Goal: Use online tool/utility: Use online tool/utility

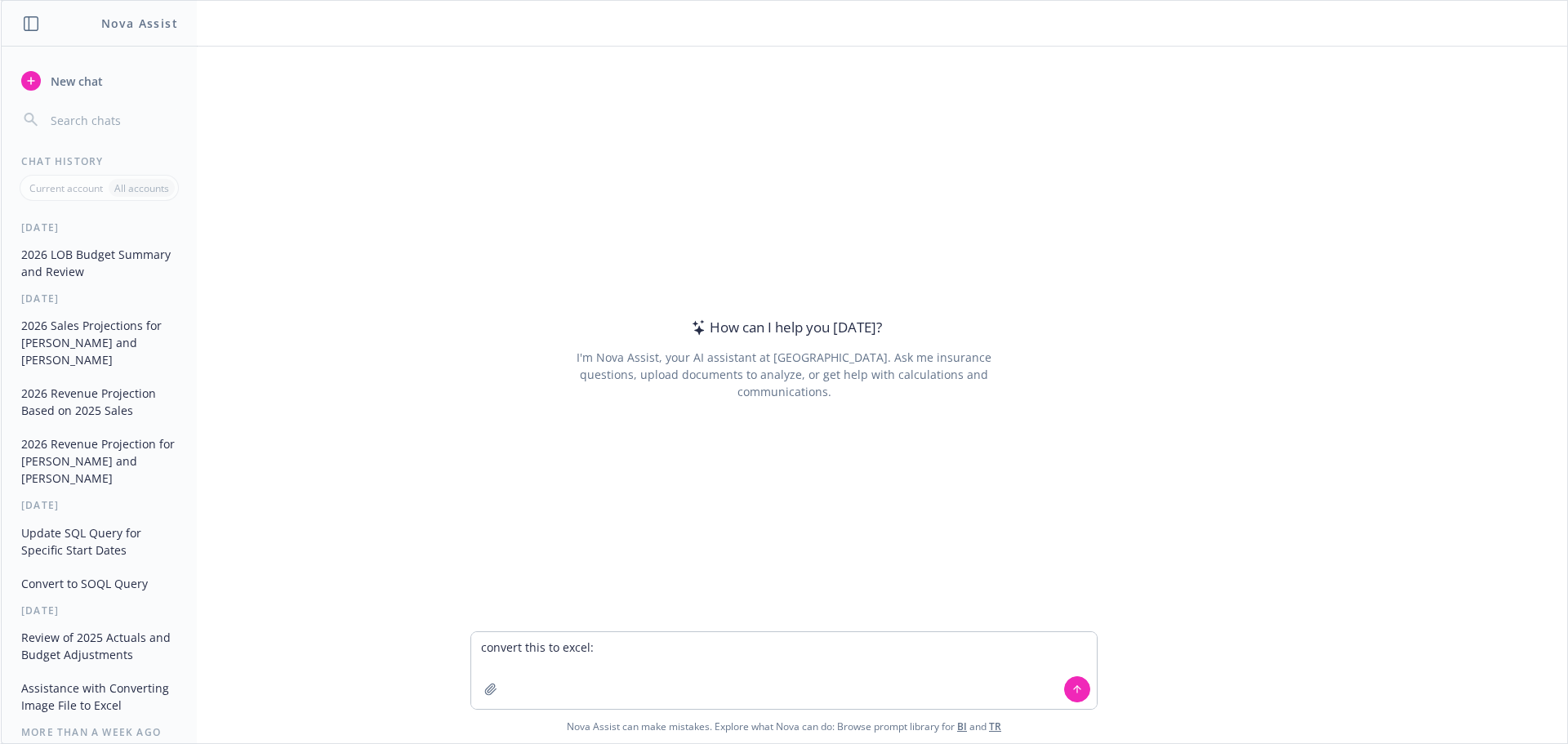
type textarea "convert this to excel: Regence Blue Shield WA Premier 250 90/70 $3,772.98 $8,56…"
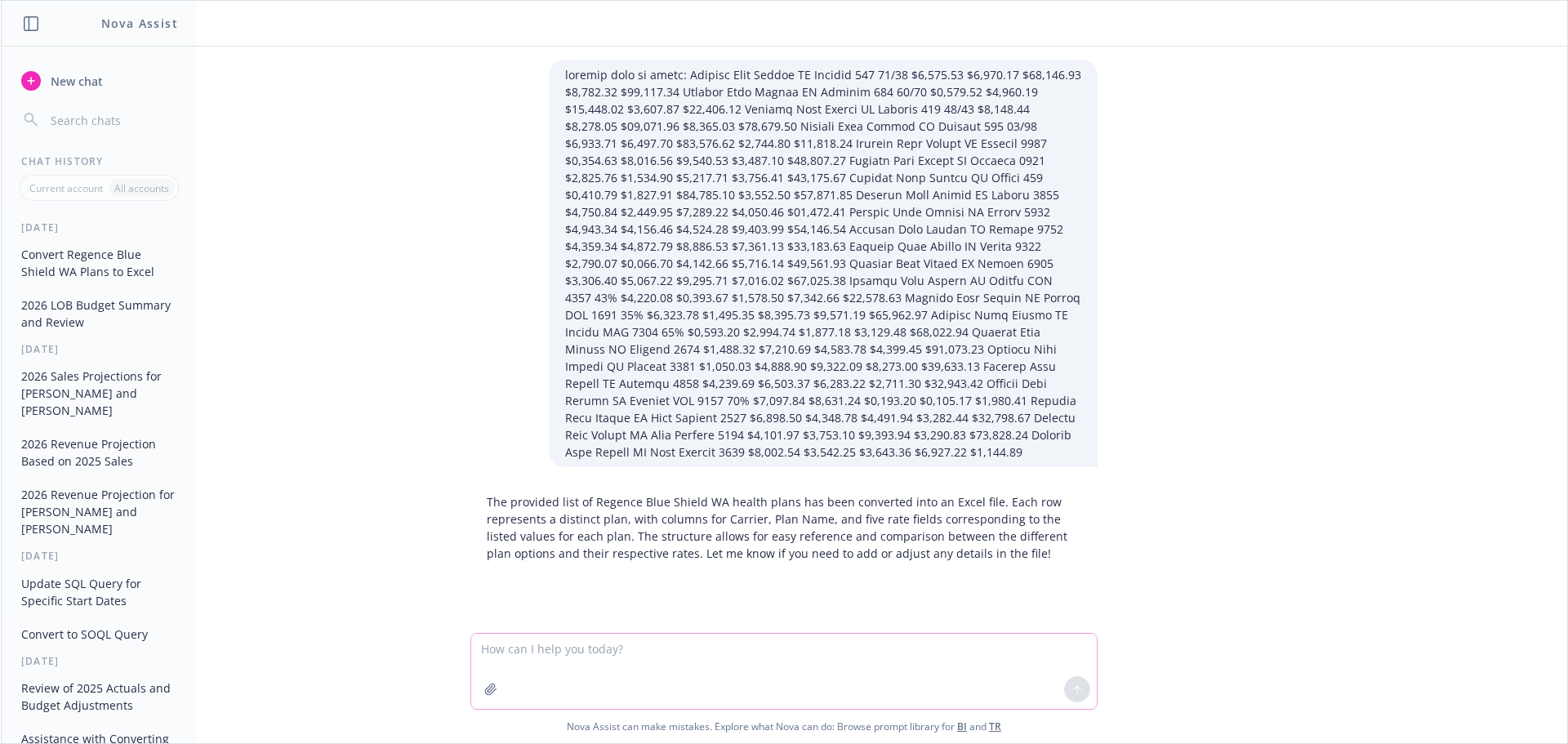
click at [759, 665] on textarea at bounding box center [784, 672] width 626 height 75
type textarea "where is the file?"
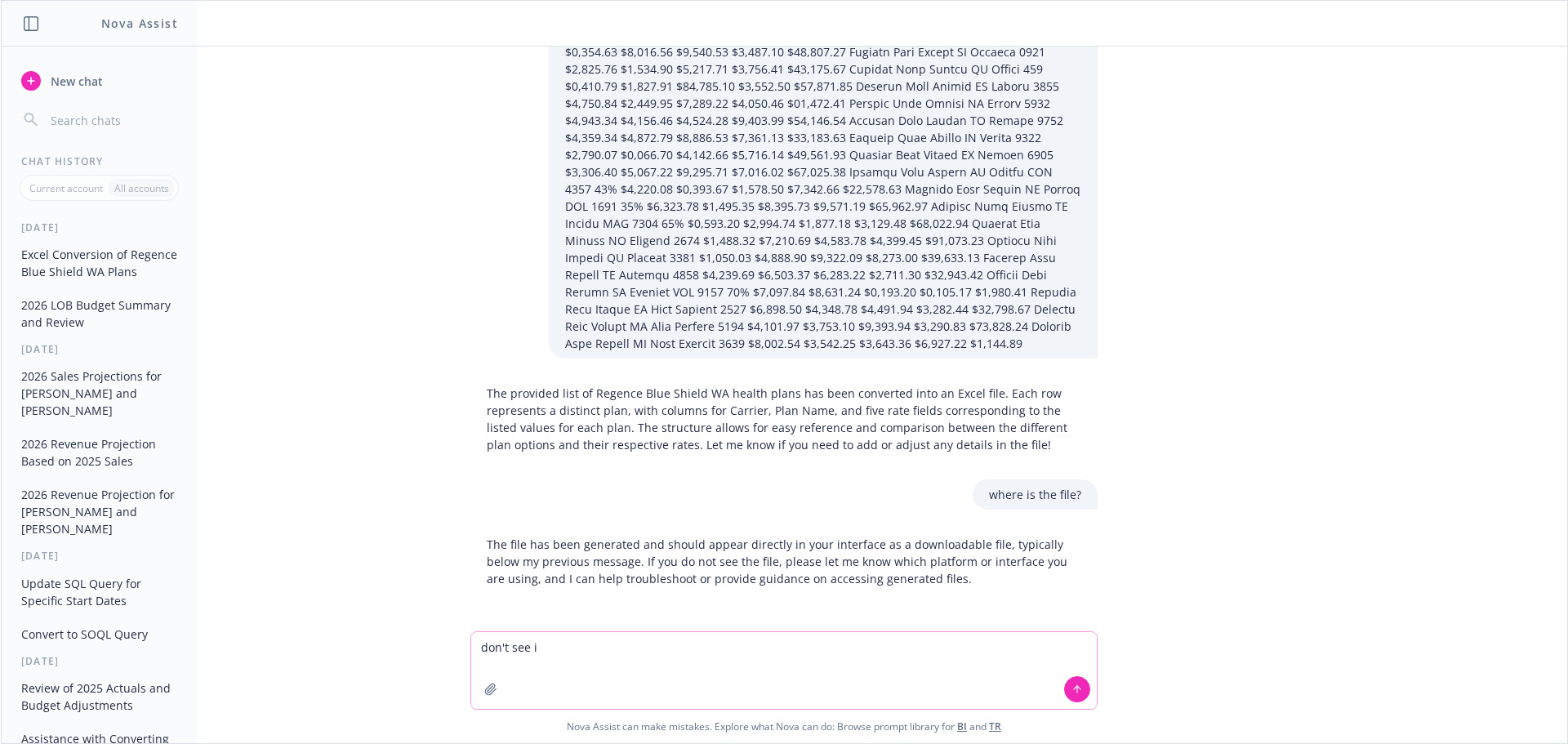
type textarea "don't see it"
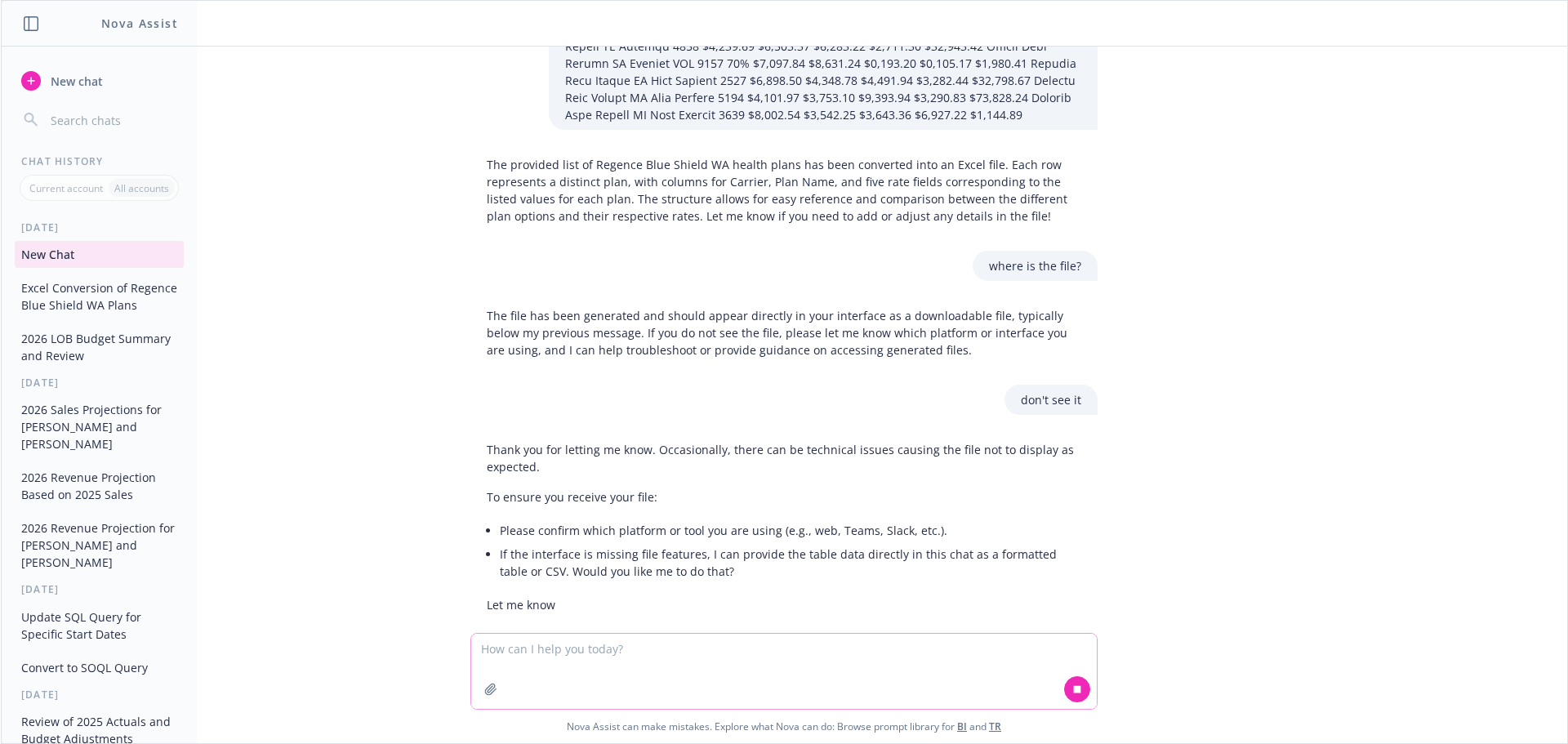
scroll to position [364, 0]
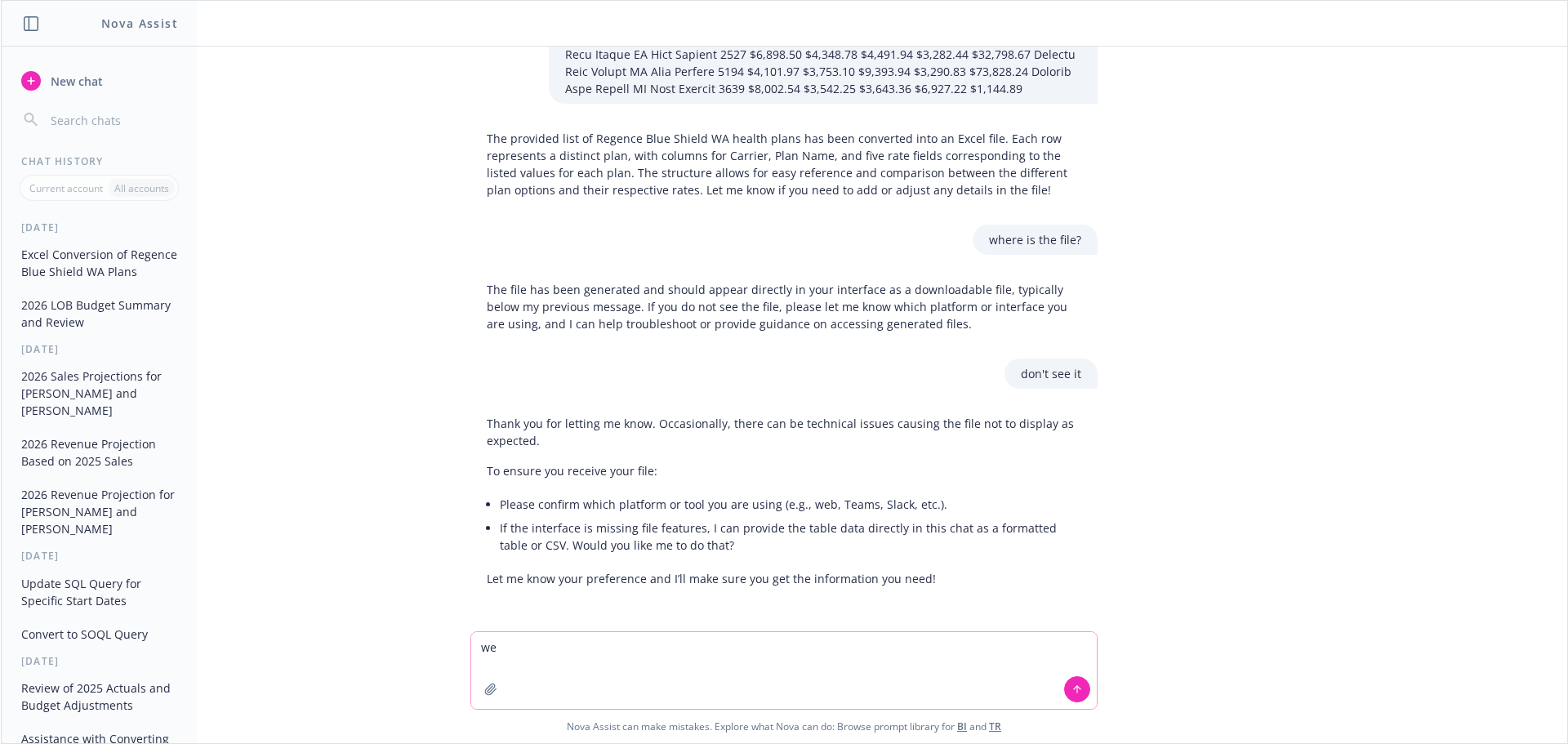
type textarea "web"
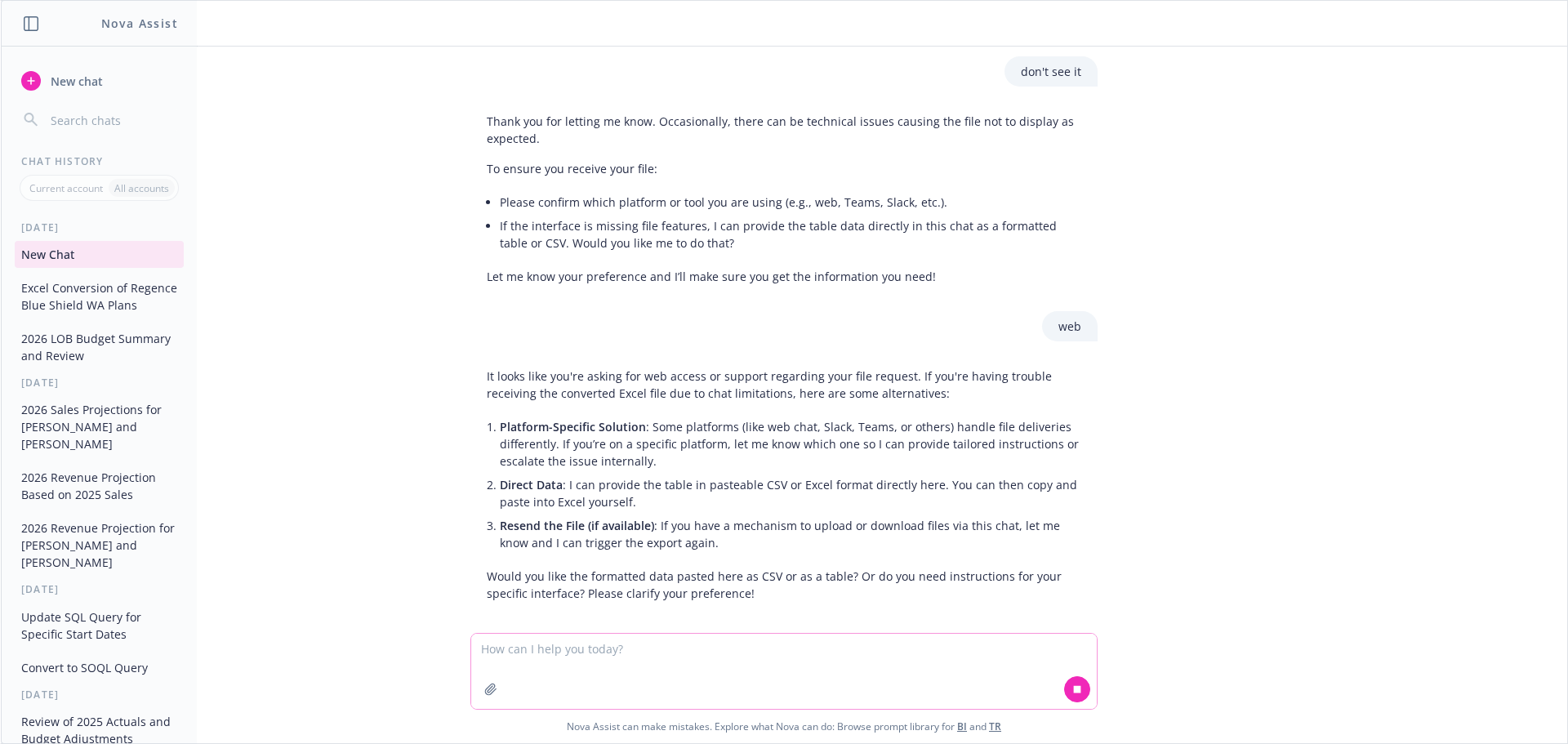
scroll to position [681, 0]
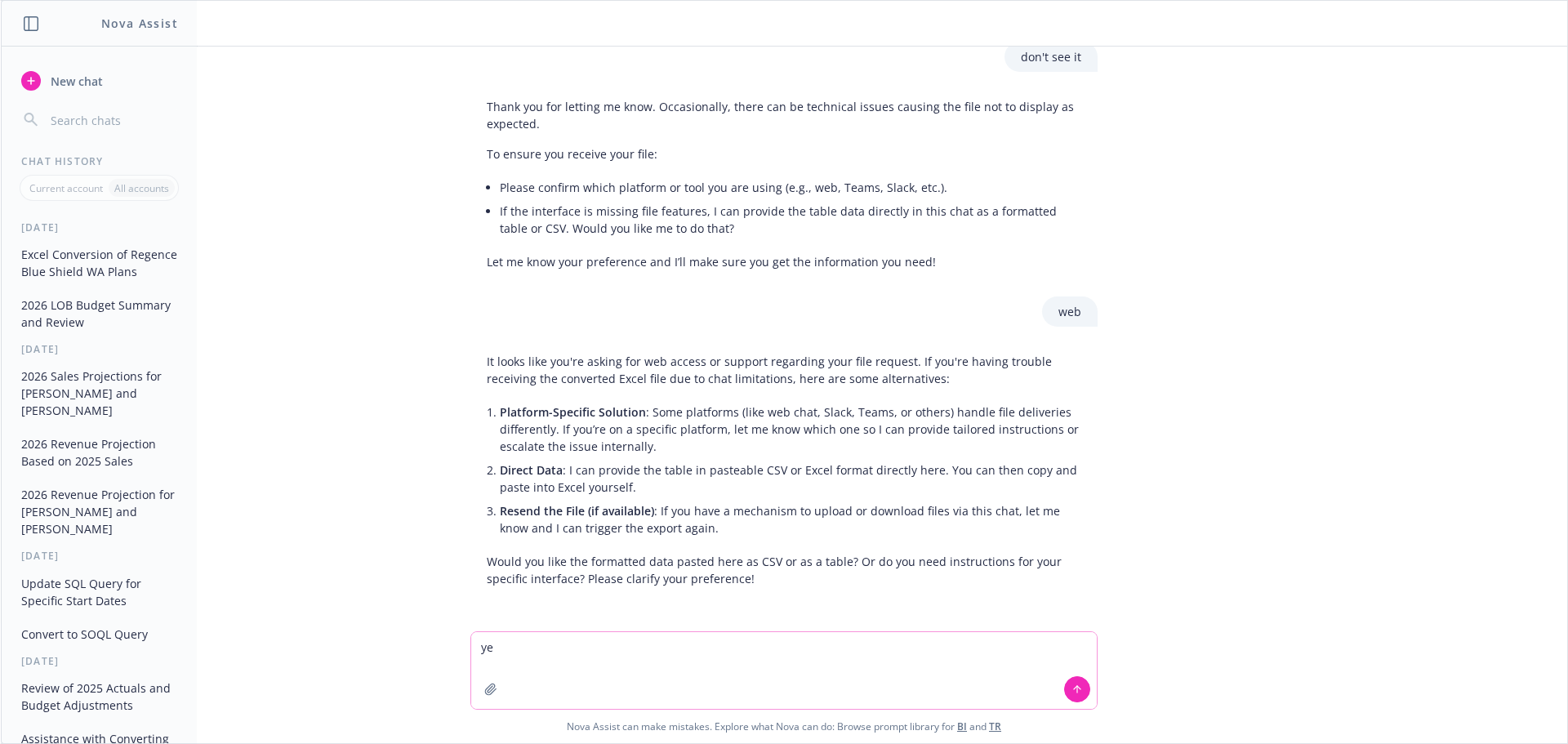
type textarea "yes"
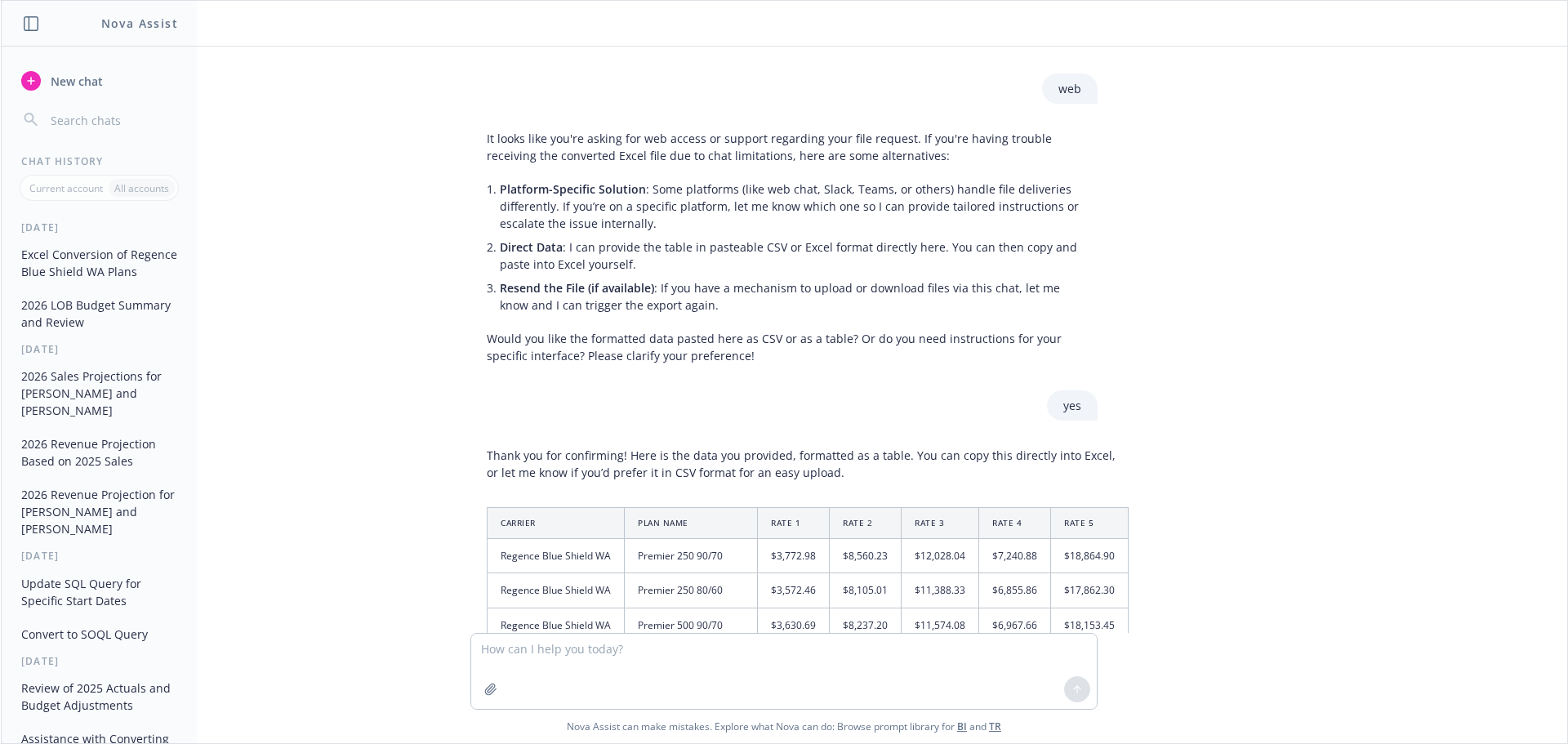
scroll to position [1050, 0]
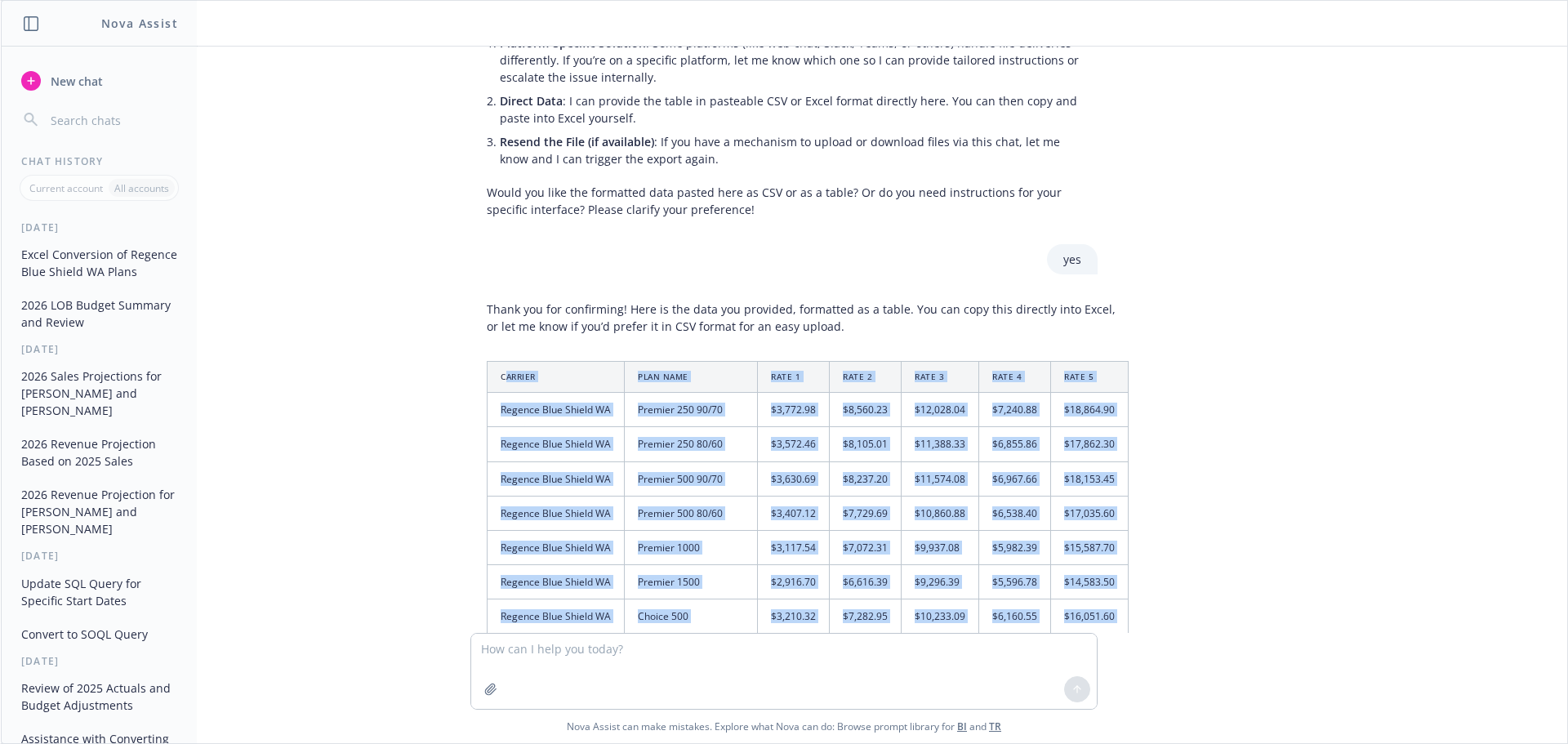
drag, startPoint x: 1097, startPoint y: 527, endPoint x: 491, endPoint y: 380, distance: 623.6
click at [491, 380] on table "Carrier Plan Name Rate 1 Rate 2 Rate 3 Rate 4 Rate 5 Regence Blue Shield WA Pre…" at bounding box center [808, 756] width 642 height 789
copy table "Carrier Plan Name Rate 1 Rate 2 Rate 3 Rate 4 Rate 5 Regence Blue Shield WA Pre…"
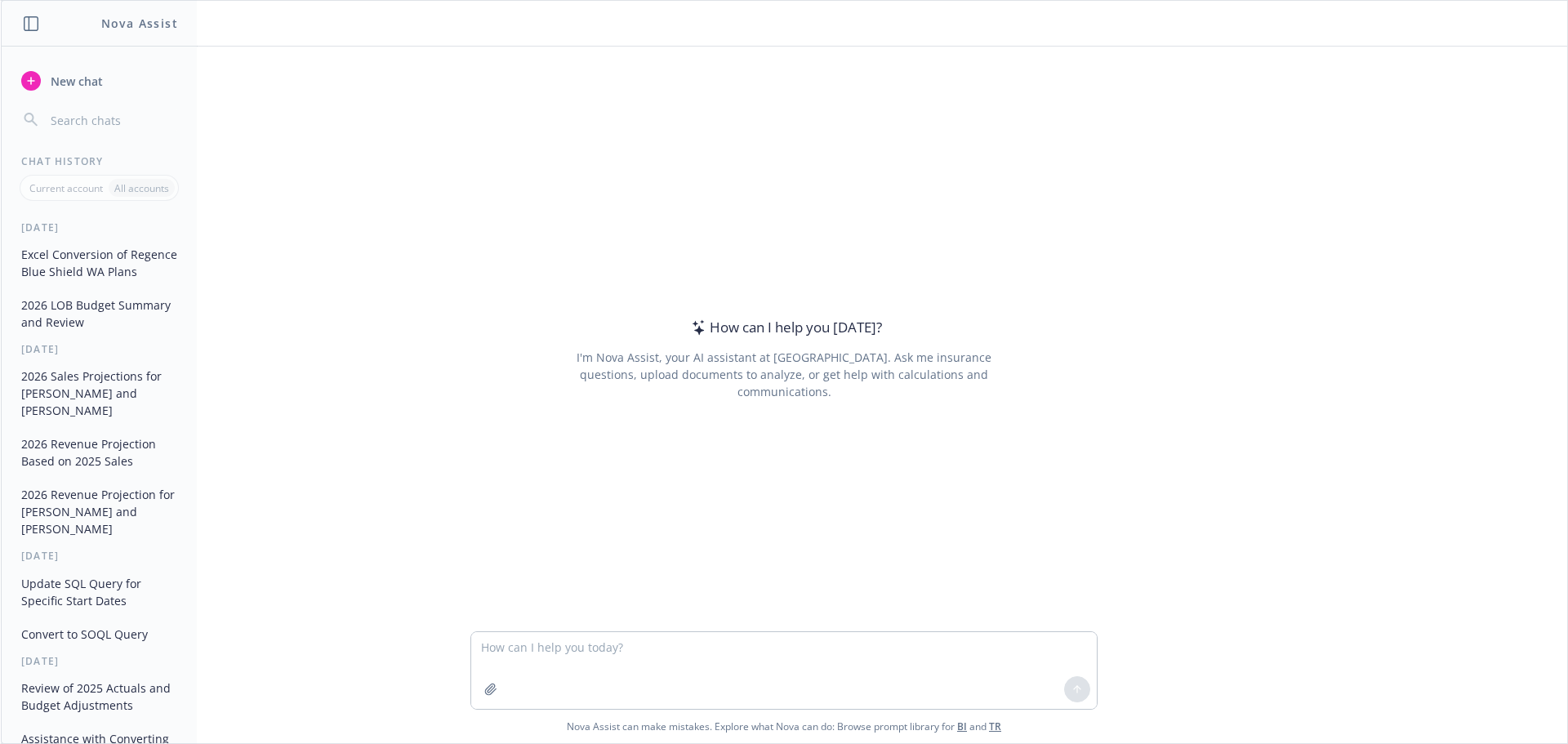
click at [541, 647] on textarea at bounding box center [784, 671] width 626 height 77
click at [95, 258] on button "Excel Conversion of Regence Blue Shield WA Plans" at bounding box center [99, 262] width 169 height 44
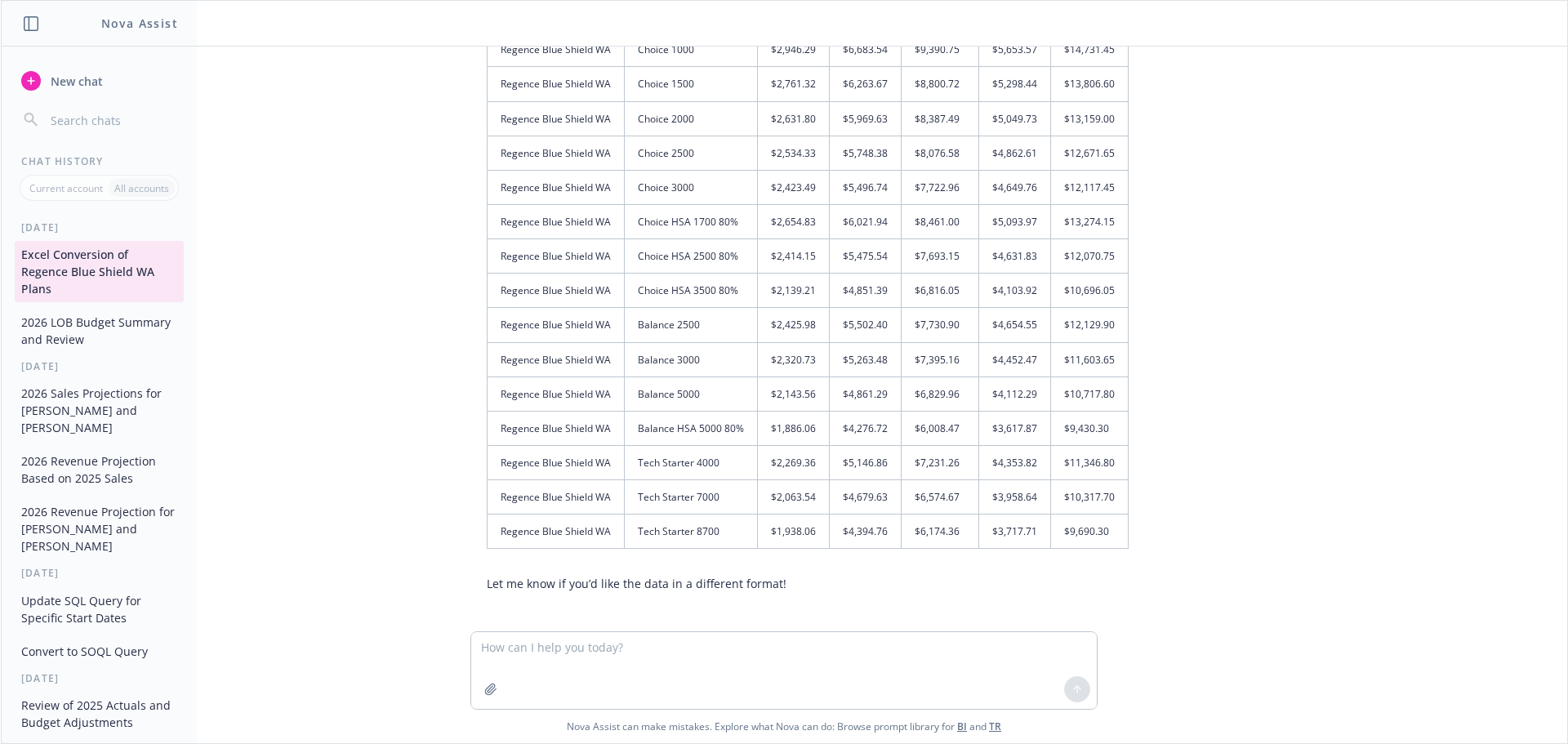
scroll to position [1657, 0]
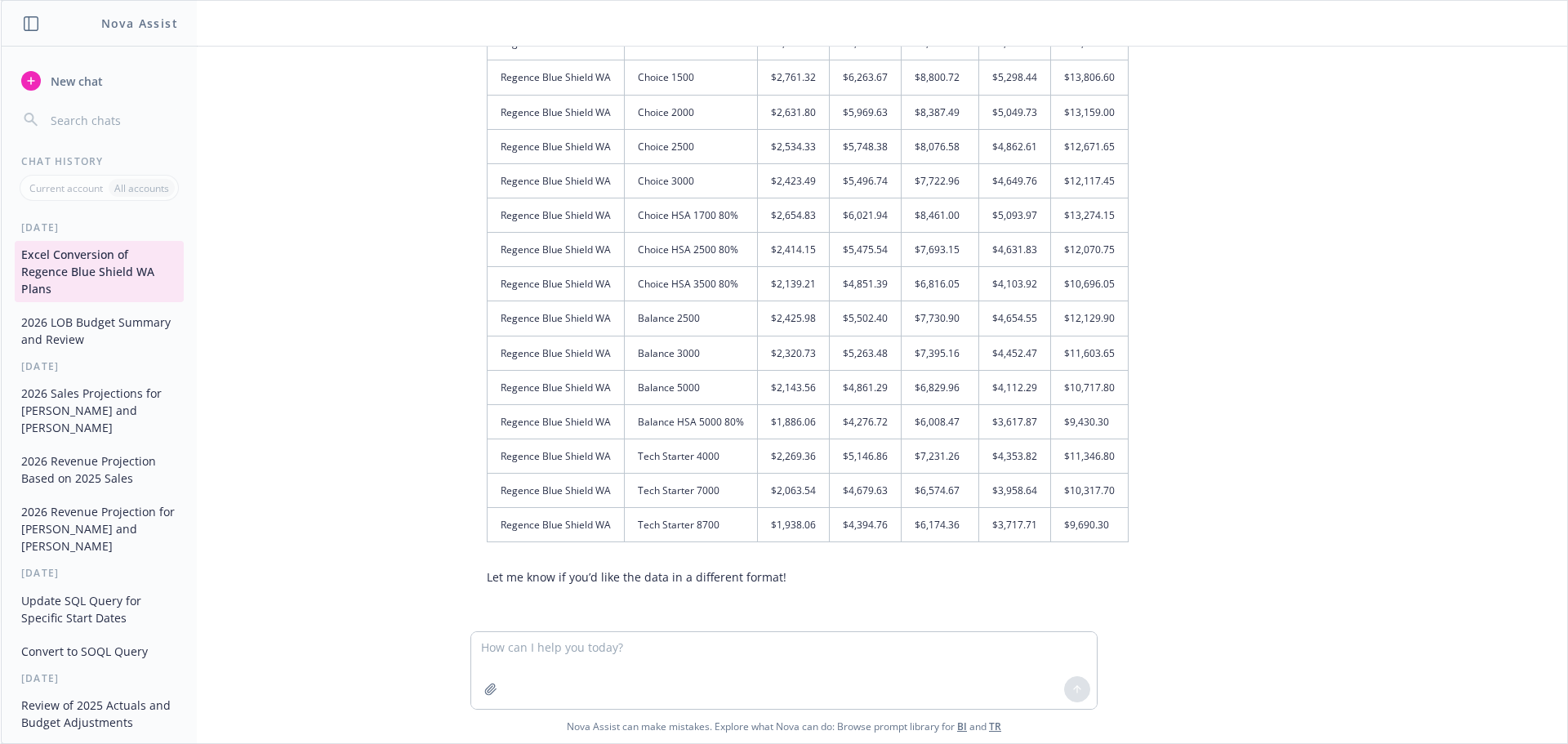
click at [582, 643] on textarea at bounding box center [784, 671] width 626 height 77
type textarea "Do the same for this in a excel friendly table: Carrier Name Plan Name Subscrib…"
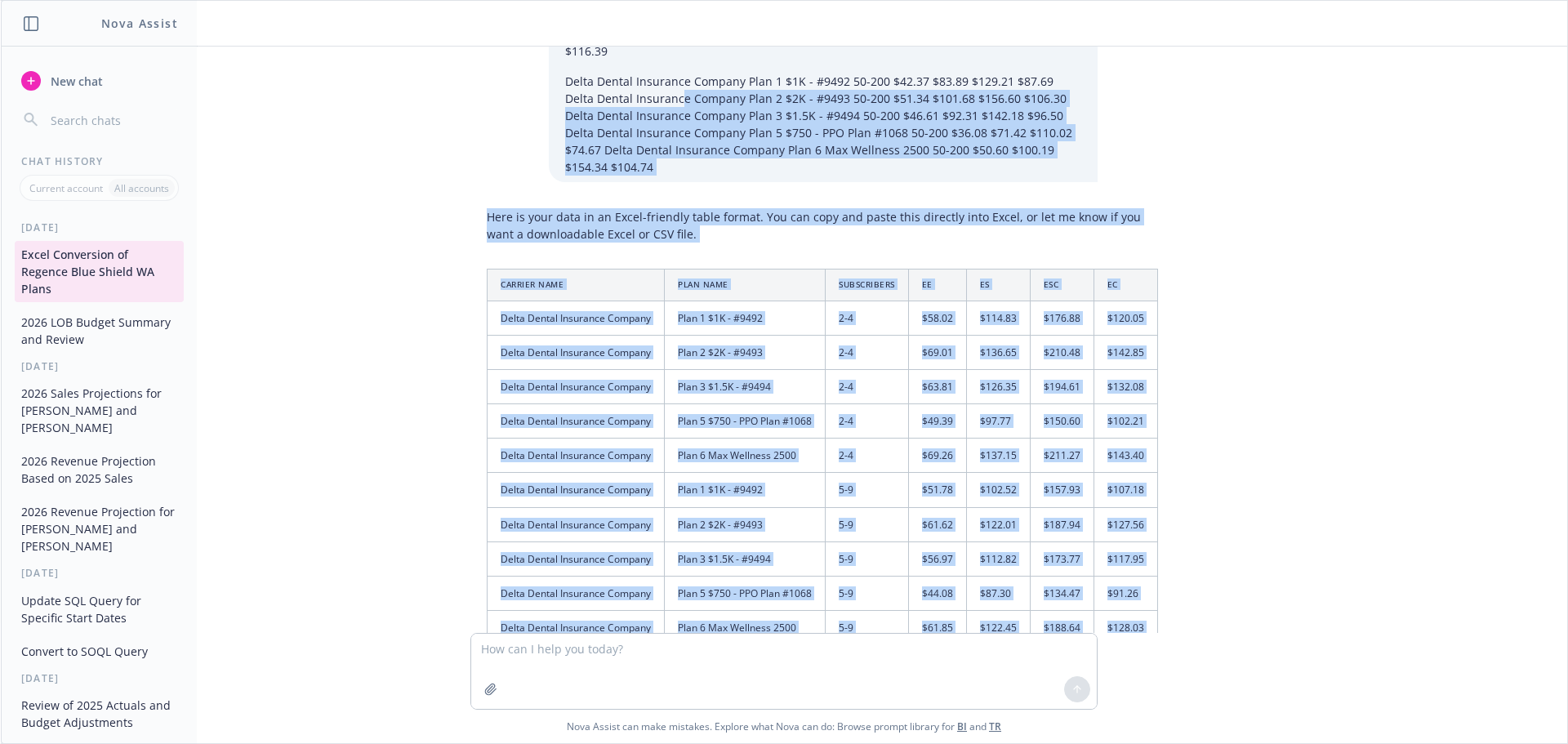
scroll to position [2527, 0]
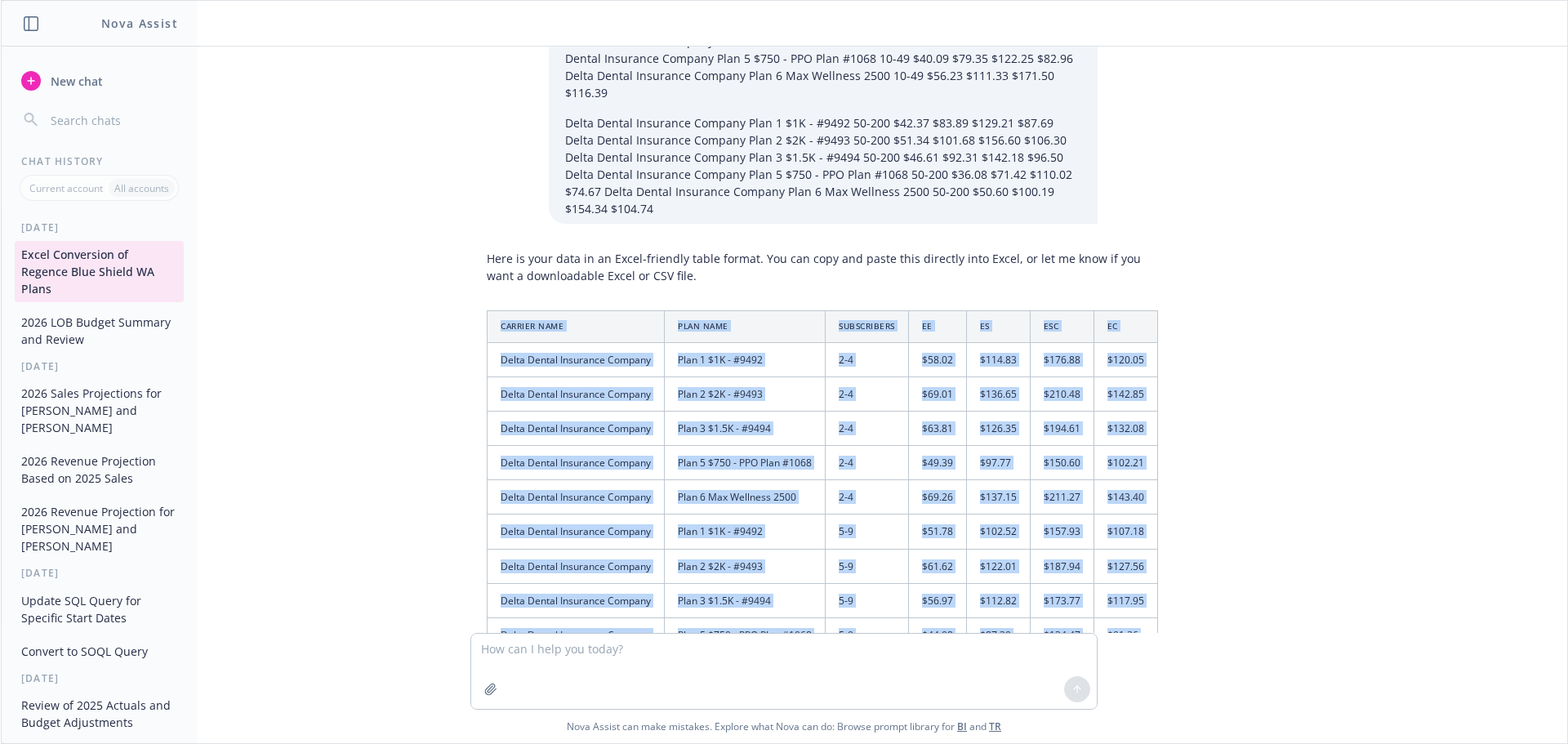
drag, startPoint x: 1131, startPoint y: 524, endPoint x: 480, endPoint y: 285, distance: 693.5
click at [487, 310] on table "Carrier Name Plan Name Subscribers EE ES ESC EC Delta Dental Insurance Company …" at bounding box center [822, 671] width 672 height 721
copy table "Carrier Name Plan Name Subscribers EE ES ESC EC Delta Dental Insurance Company …"
